Goal: Check status: Check status

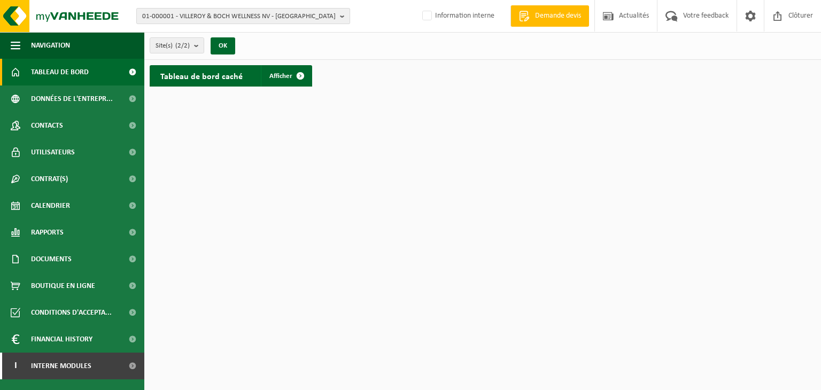
click at [172, 17] on span "01-000001 - VILLEROY & BOCH WELLNESS NV - ROESELARE" at bounding box center [238, 17] width 193 height 16
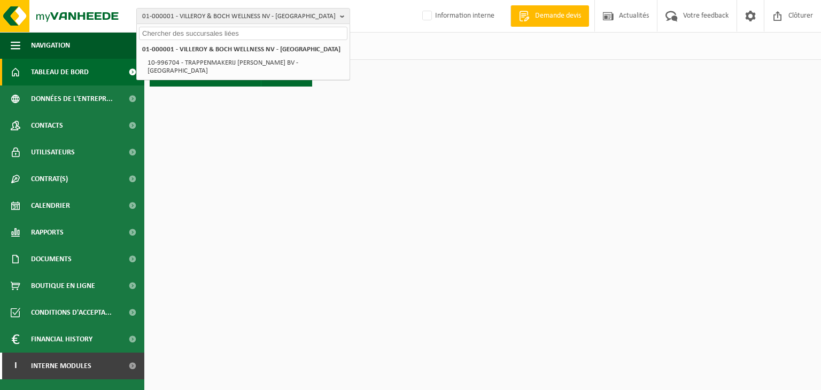
paste input "10-914506"
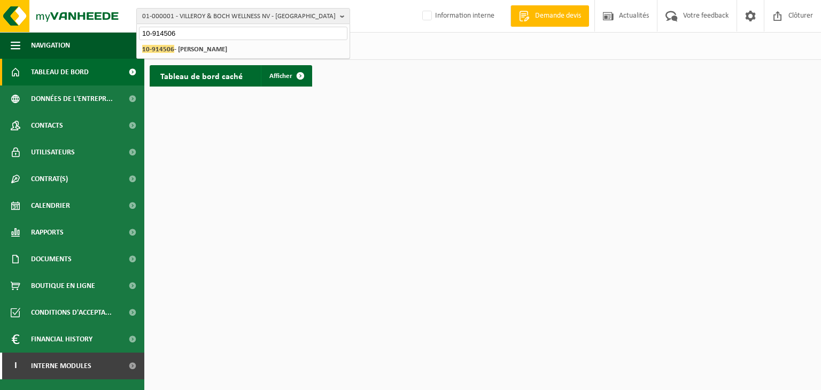
type input "10-914506"
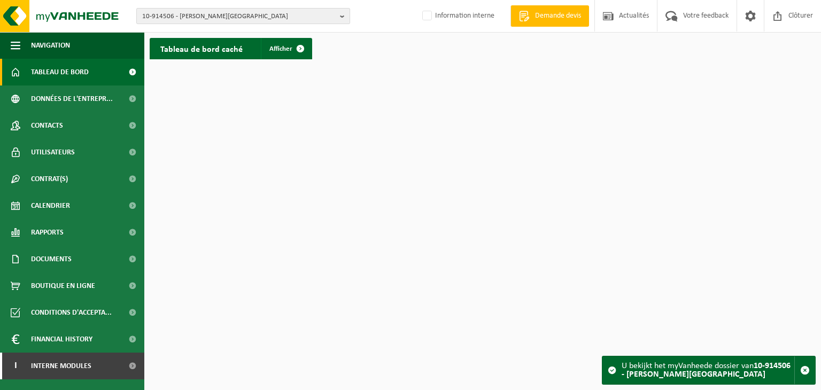
click at [312, 12] on span "10-914506 - [PERSON_NAME][GEOGRAPHIC_DATA]" at bounding box center [238, 17] width 193 height 16
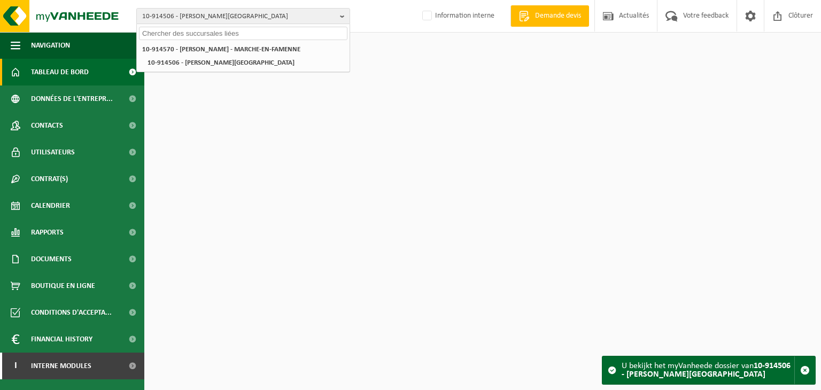
paste input "‪‪‪10-914570"
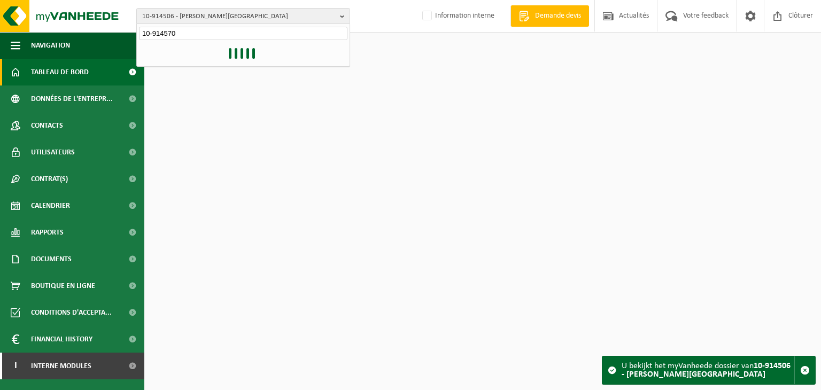
type input "‪‪‪10-914570"
